Goal: Task Accomplishment & Management: Complete application form

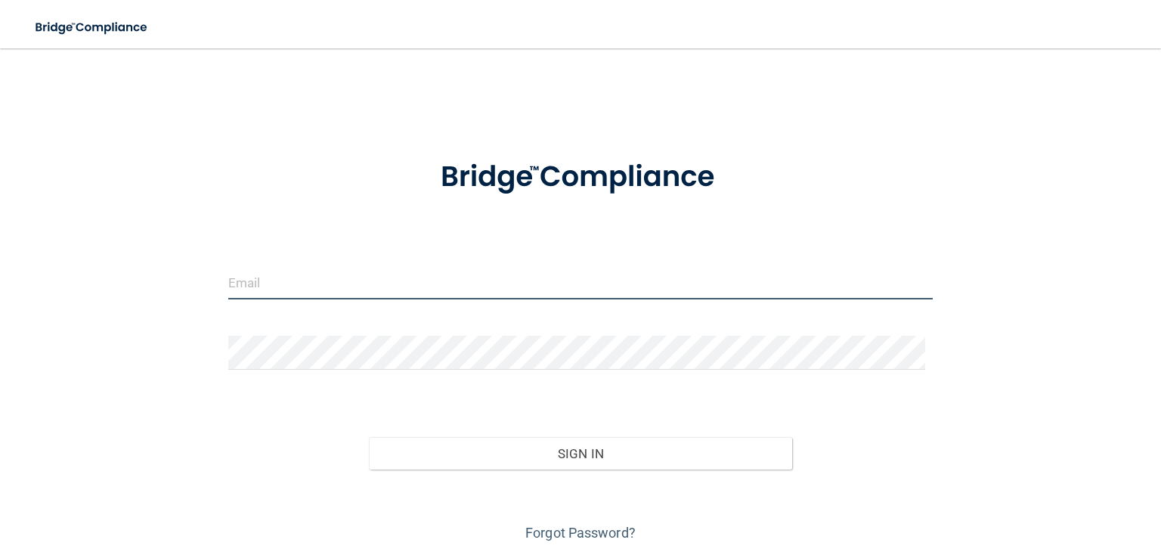
click at [381, 295] on input "email" at bounding box center [580, 282] width 704 height 34
type input "[PERSON_NAME][DOMAIN_NAME][EMAIL_ADDRESS][DOMAIN_NAME]"
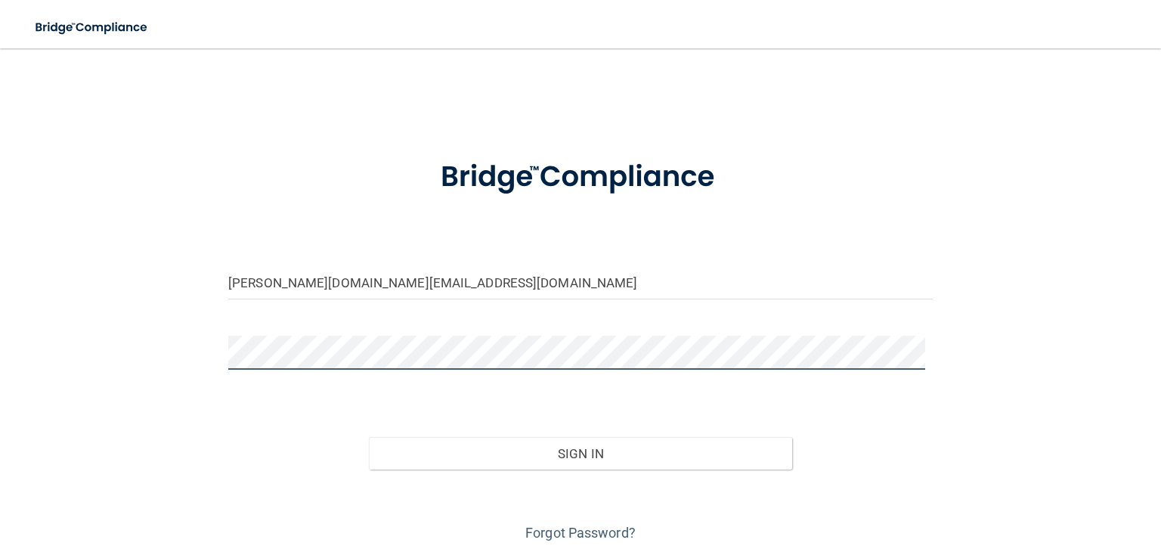
click at [369, 437] on button "Sign In" at bounding box center [580, 453] width 422 height 33
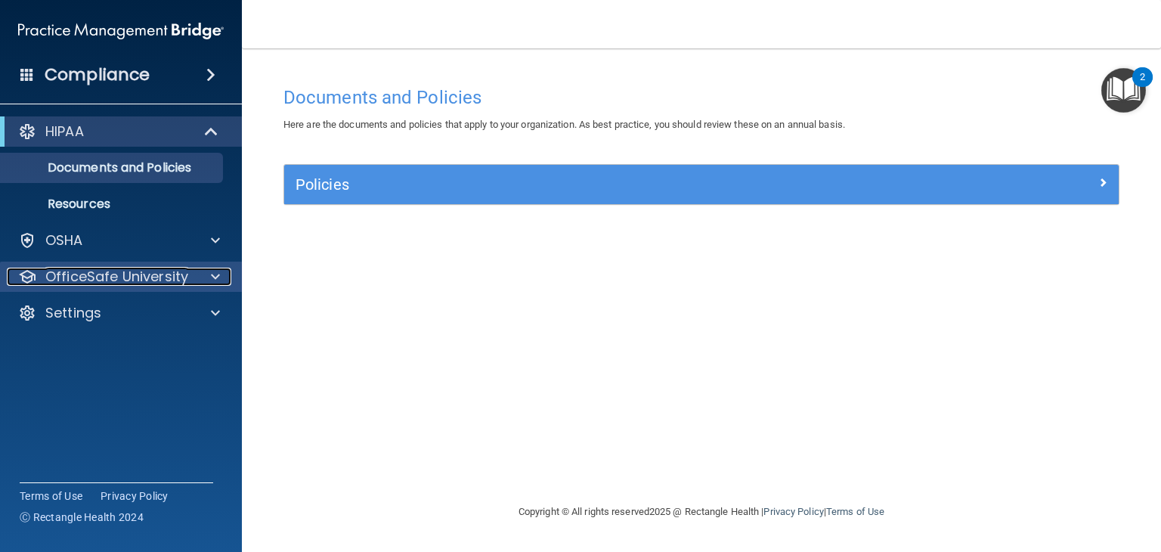
click at [176, 279] on p "OfficeSafe University" at bounding box center [116, 276] width 143 height 18
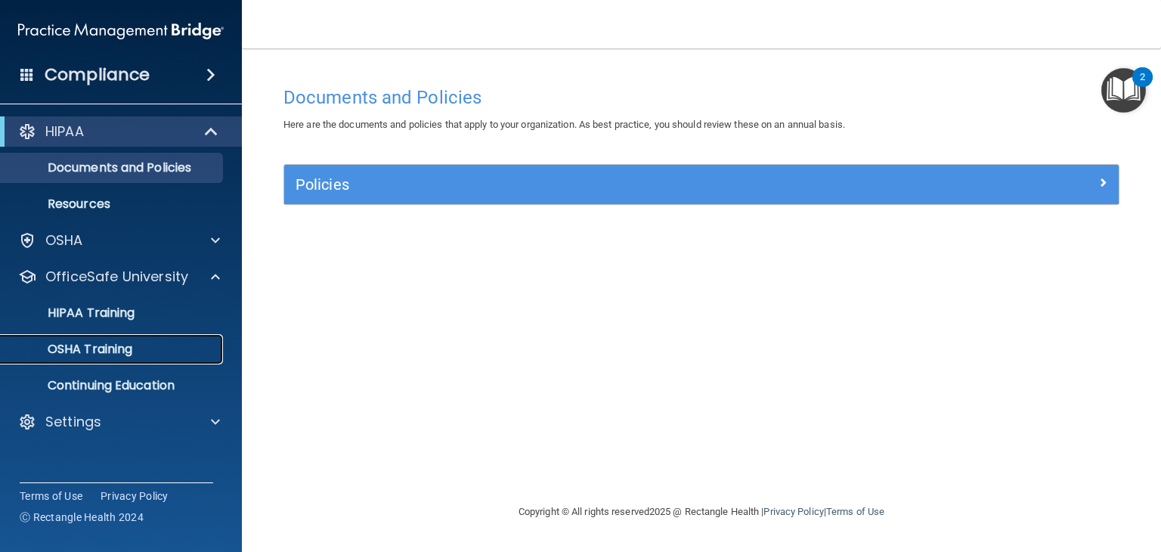
click at [107, 342] on p "OSHA Training" at bounding box center [71, 349] width 122 height 15
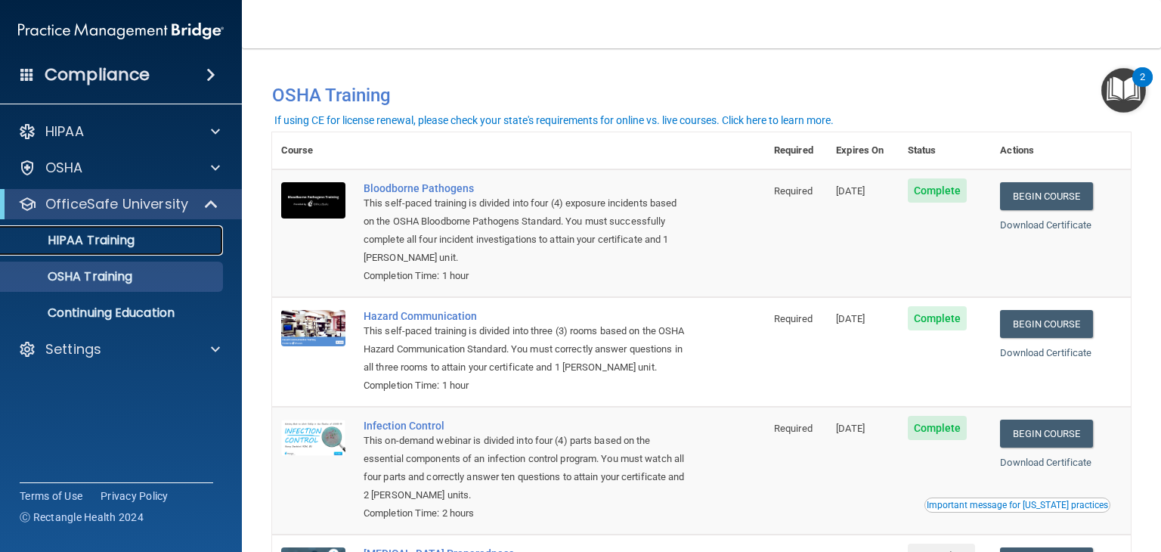
click at [94, 236] on p "HIPAA Training" at bounding box center [72, 240] width 125 height 15
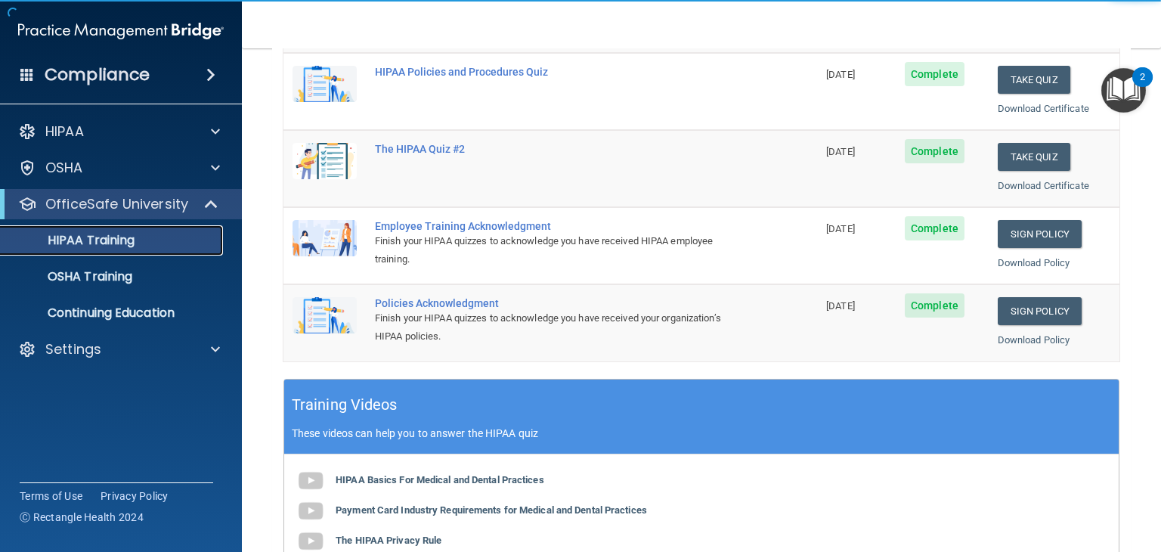
scroll to position [257, 0]
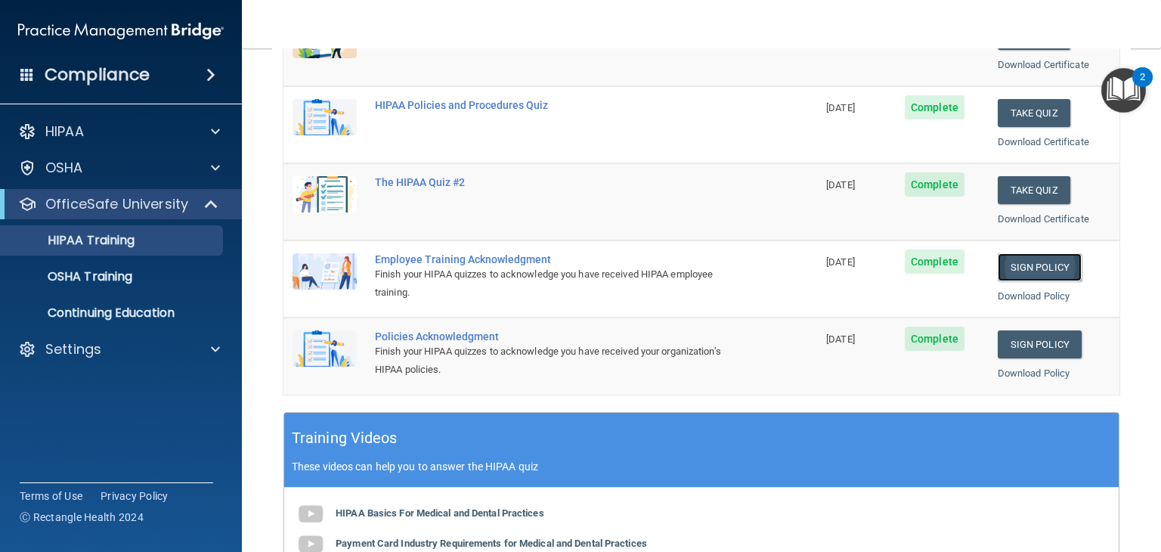
click at [1031, 260] on link "Sign Policy" at bounding box center [1039, 267] width 84 height 28
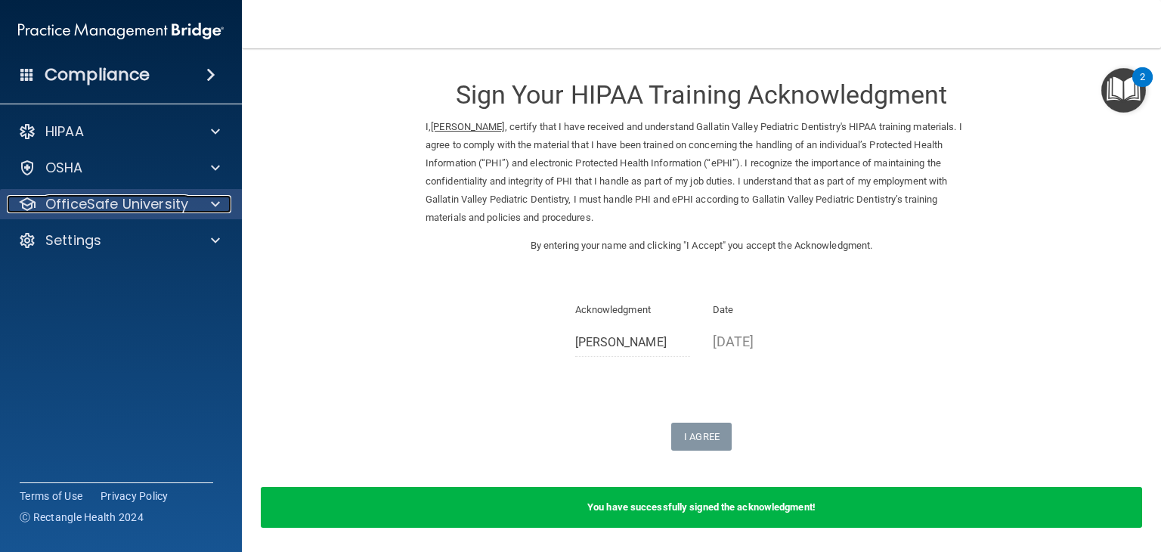
click at [175, 211] on p "OfficeSafe University" at bounding box center [116, 204] width 143 height 18
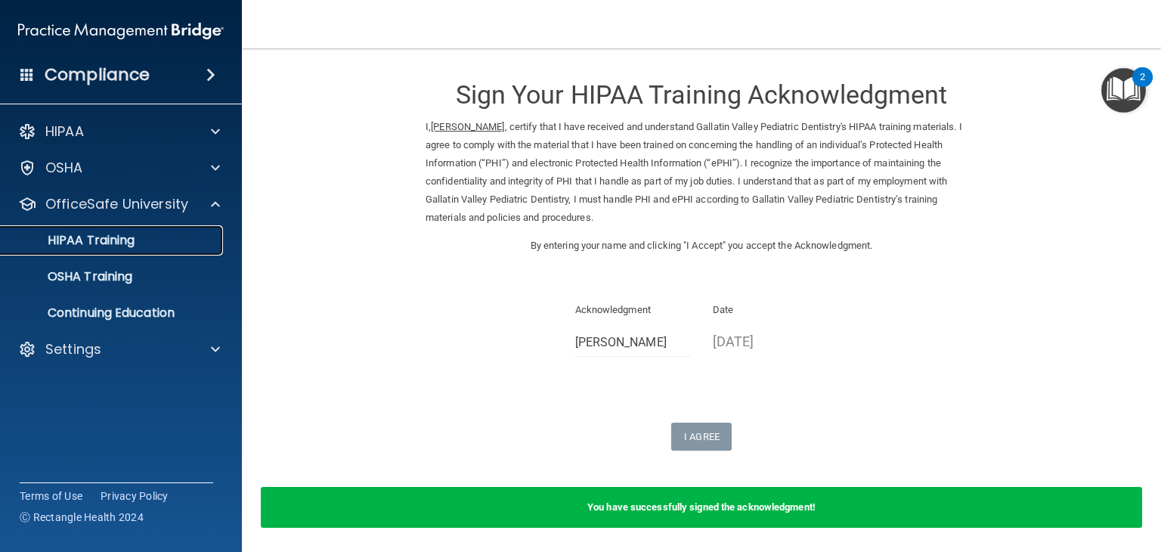
click at [118, 240] on p "HIPAA Training" at bounding box center [72, 240] width 125 height 15
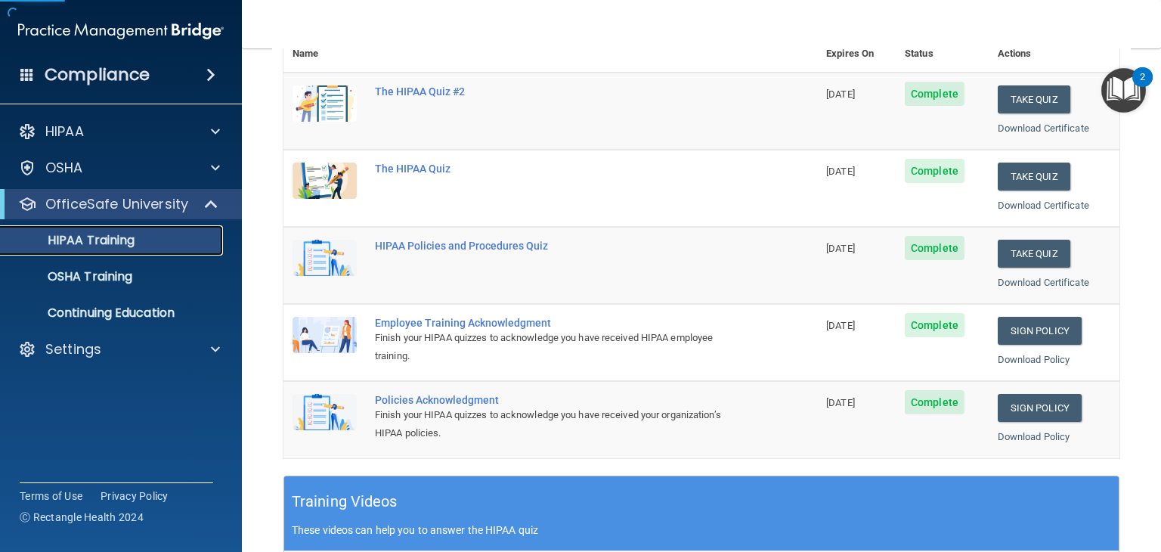
scroll to position [206, 0]
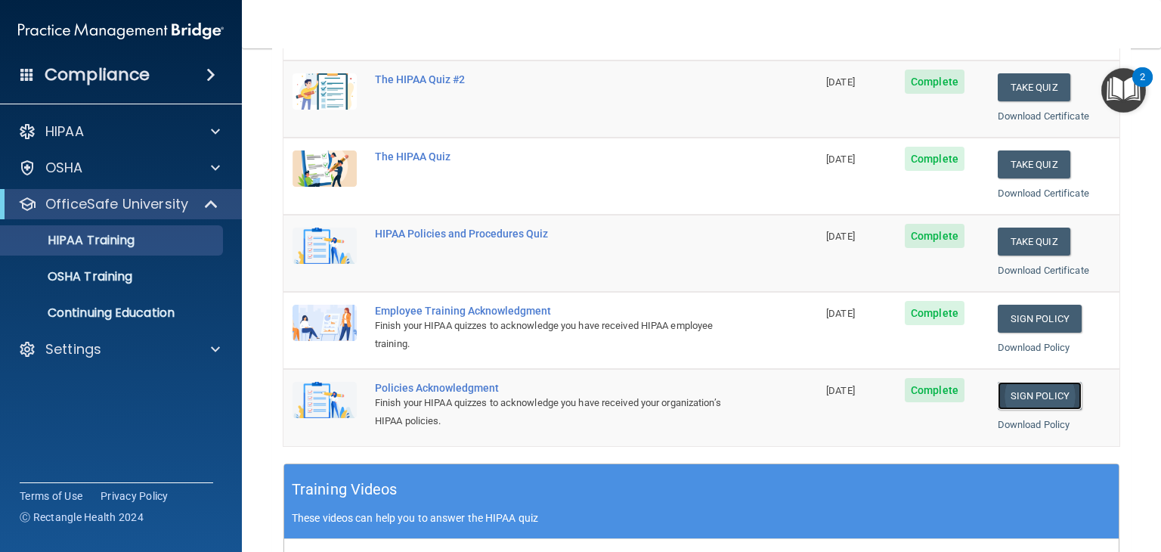
click at [1019, 397] on link "Sign Policy" at bounding box center [1039, 396] width 84 height 28
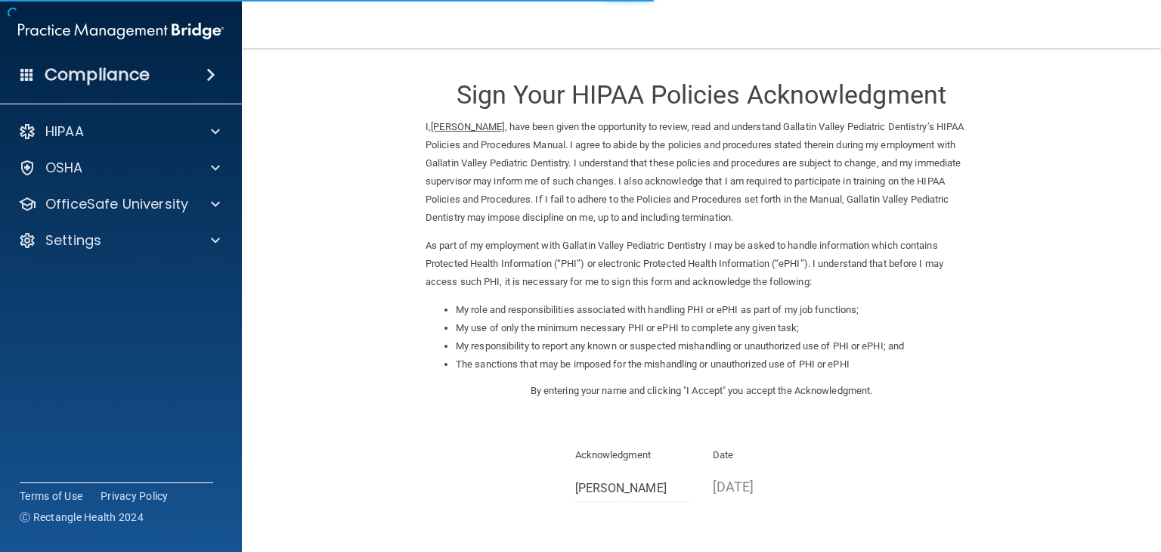
scroll to position [141, 0]
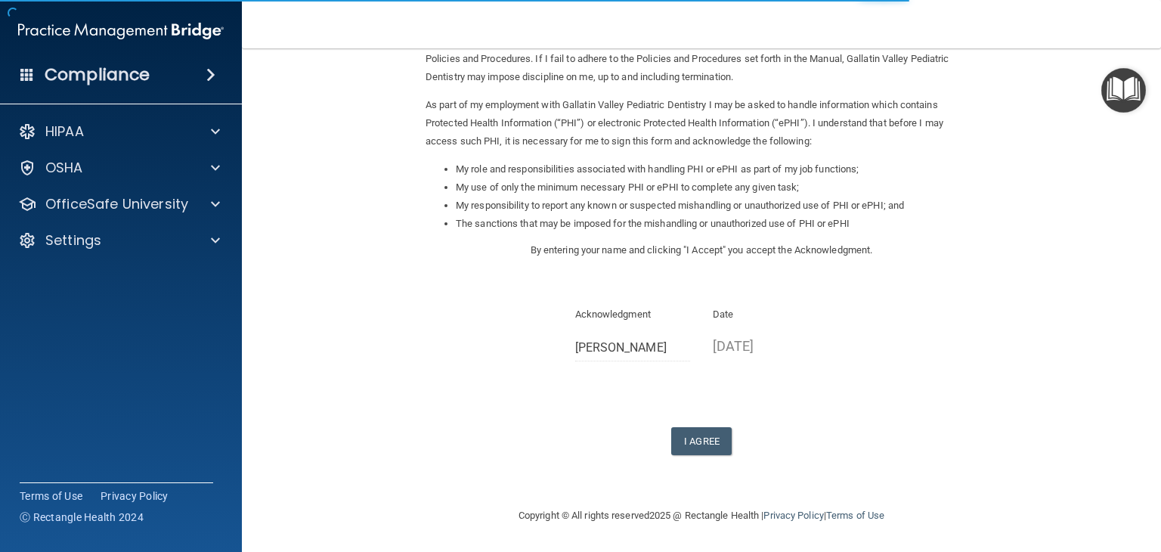
click at [699, 459] on form "Sign Your HIPAA Policies Acknowledgment I, [PERSON_NAME] Fast , have been given…" at bounding box center [701, 207] width 858 height 568
click at [709, 442] on button "I Agree" at bounding box center [701, 441] width 60 height 28
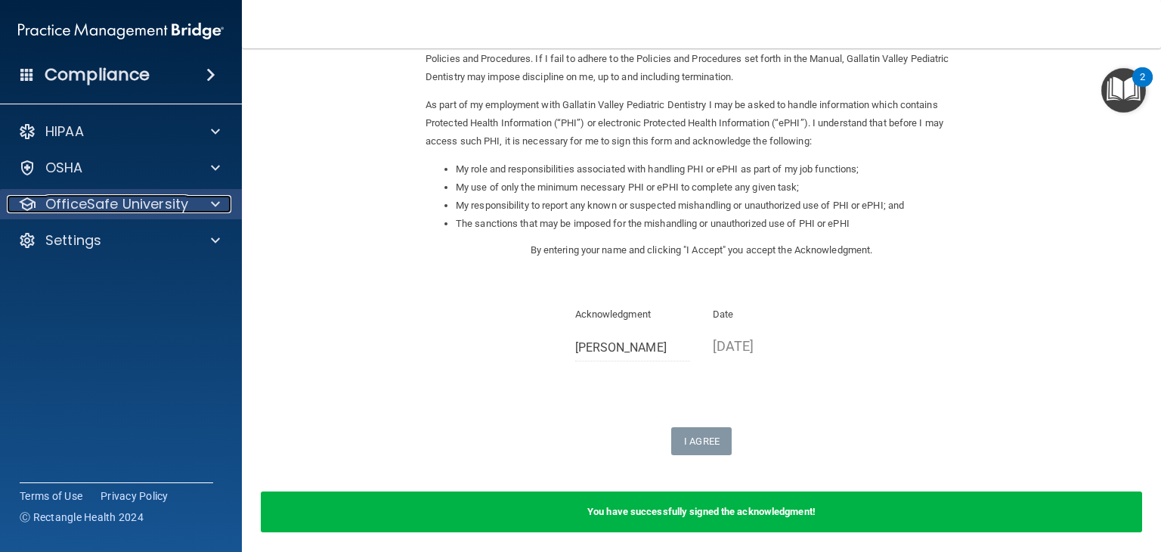
click at [162, 202] on p "OfficeSafe University" at bounding box center [116, 204] width 143 height 18
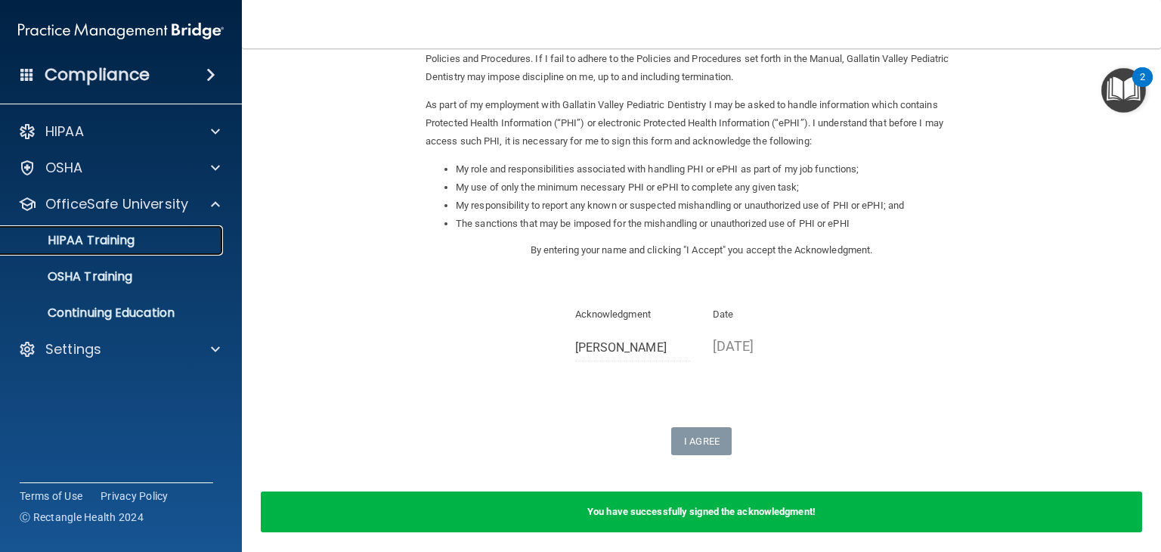
click at [93, 252] on link "HIPAA Training" at bounding box center [104, 240] width 238 height 30
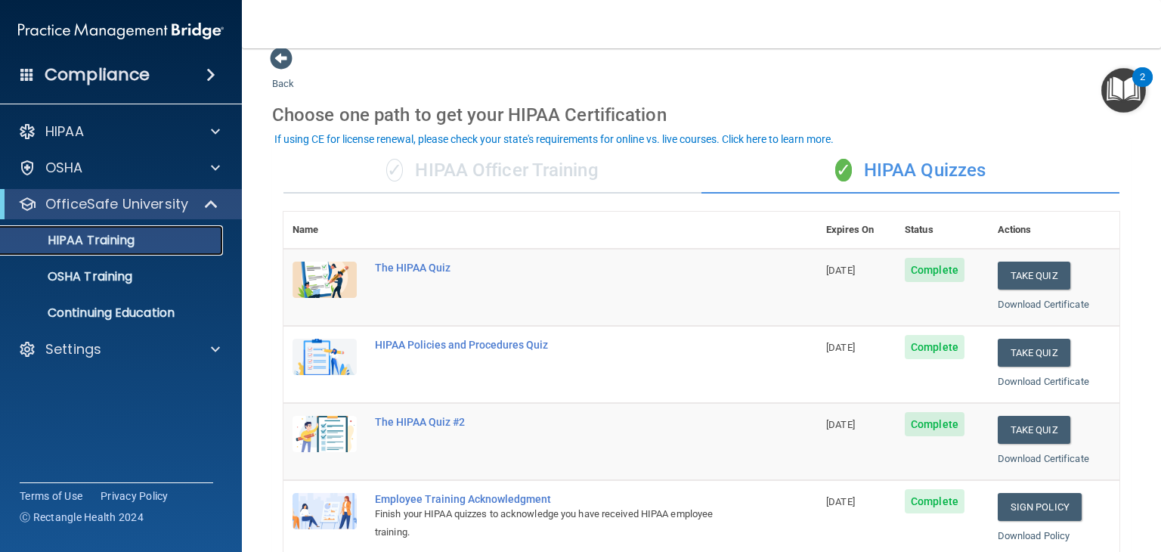
scroll to position [9, 0]
